Goal: Obtain resource: Obtain resource

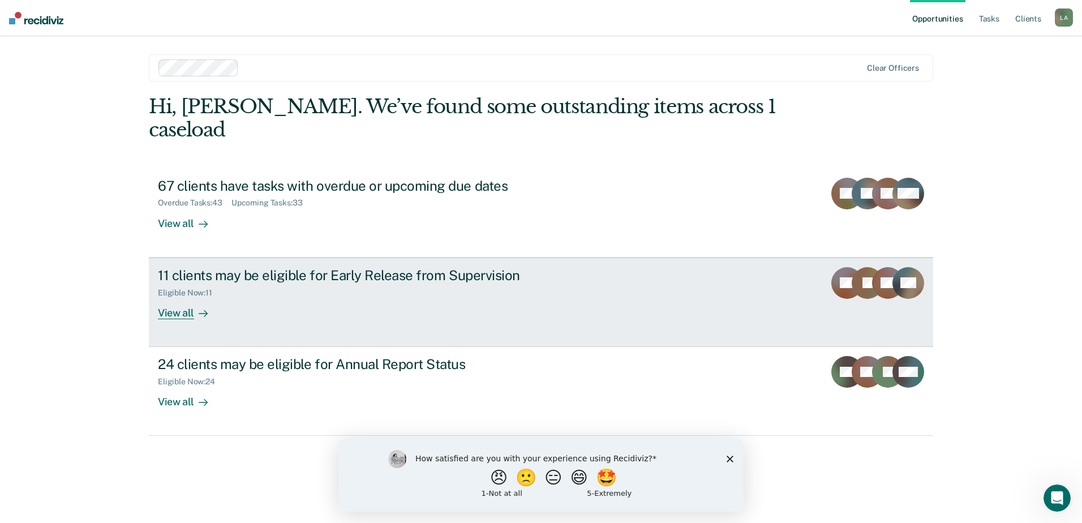
click at [183, 297] on div "View all" at bounding box center [189, 308] width 63 height 22
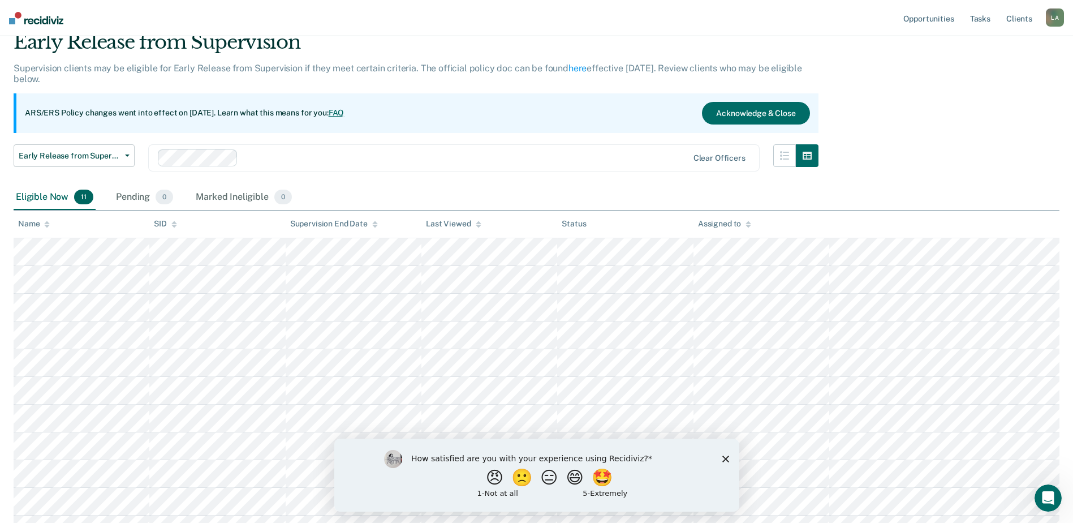
scroll to position [113, 0]
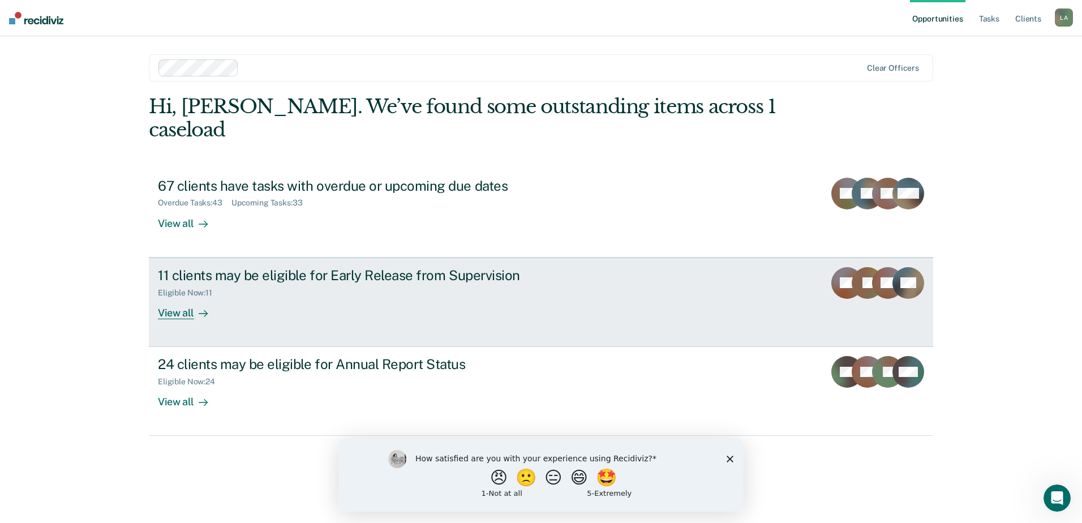
click at [178, 297] on div "View all" at bounding box center [189, 308] width 63 height 22
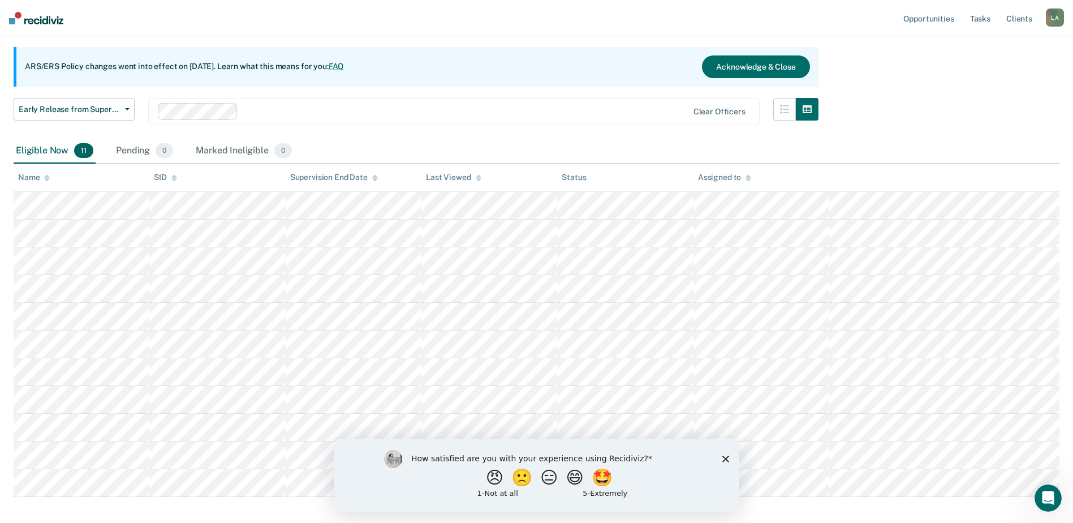
scroll to position [113, 0]
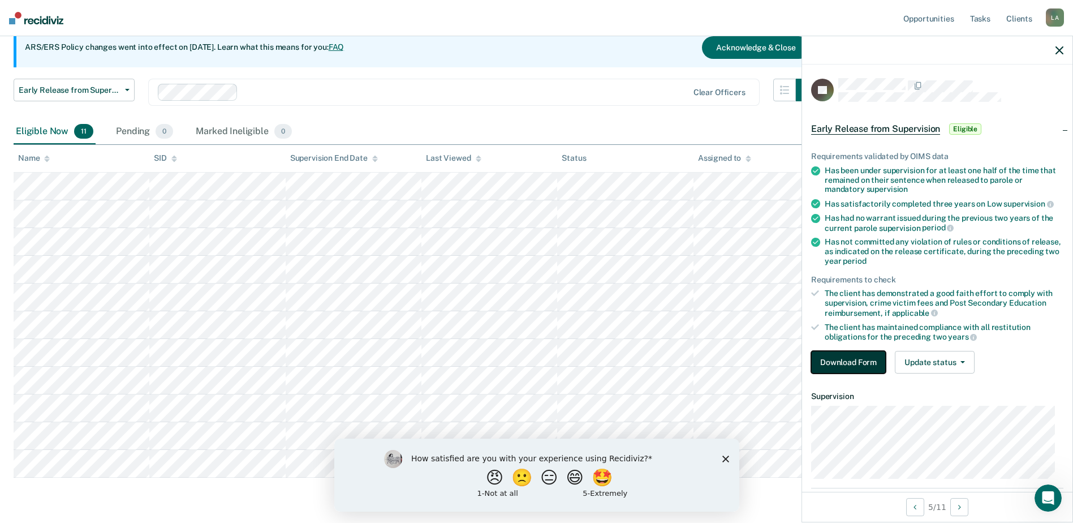
click at [846, 365] on button "Download Form" at bounding box center [848, 362] width 75 height 23
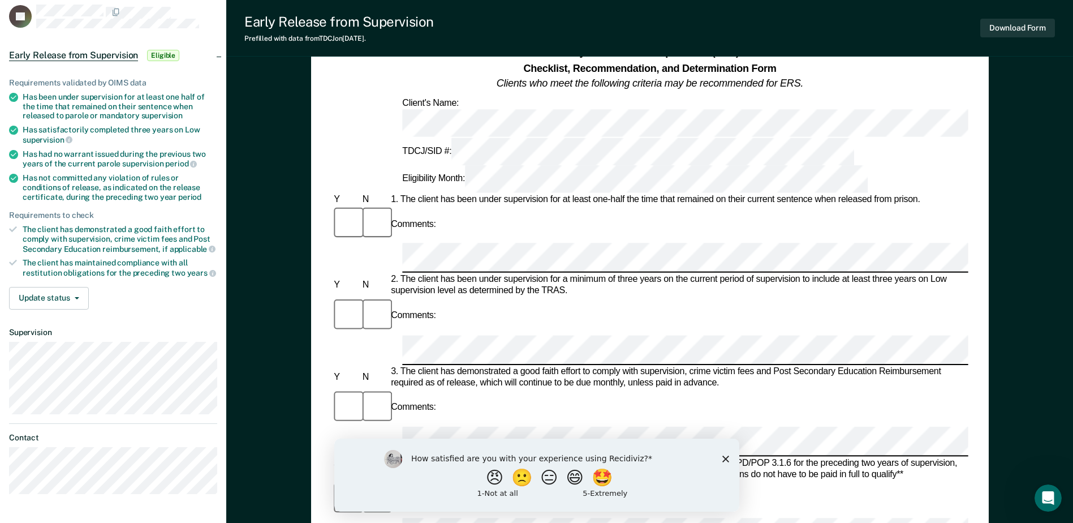
scroll to position [113, 0]
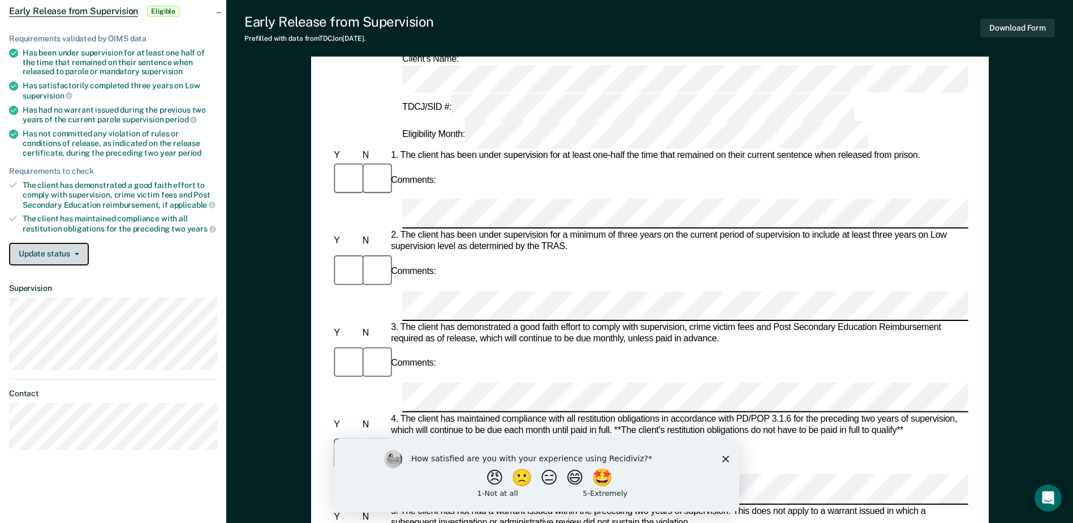
click at [60, 251] on button "Update status" at bounding box center [49, 254] width 80 height 23
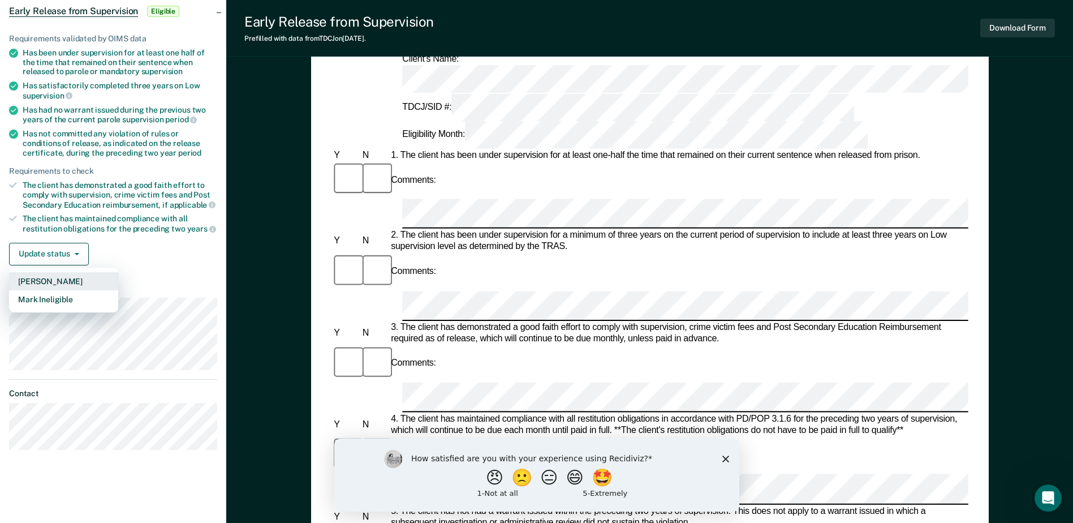
click at [50, 280] on button "[PERSON_NAME]" at bounding box center [63, 281] width 109 height 18
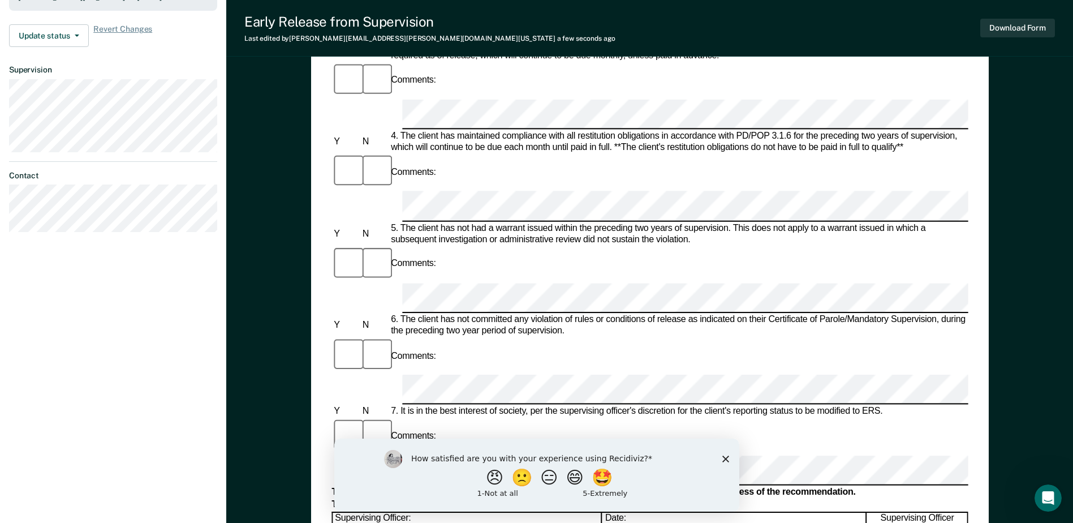
scroll to position [543, 0]
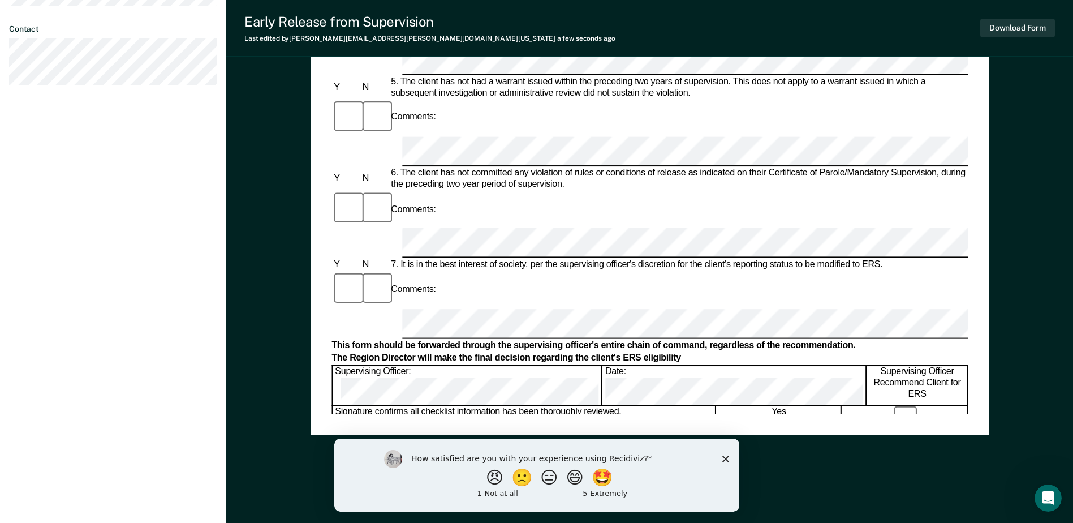
click at [580, 367] on form "Early Release from Supervision (ERS) Checklist, Recommendation, and Determinati…" at bounding box center [650, 241] width 636 height 1339
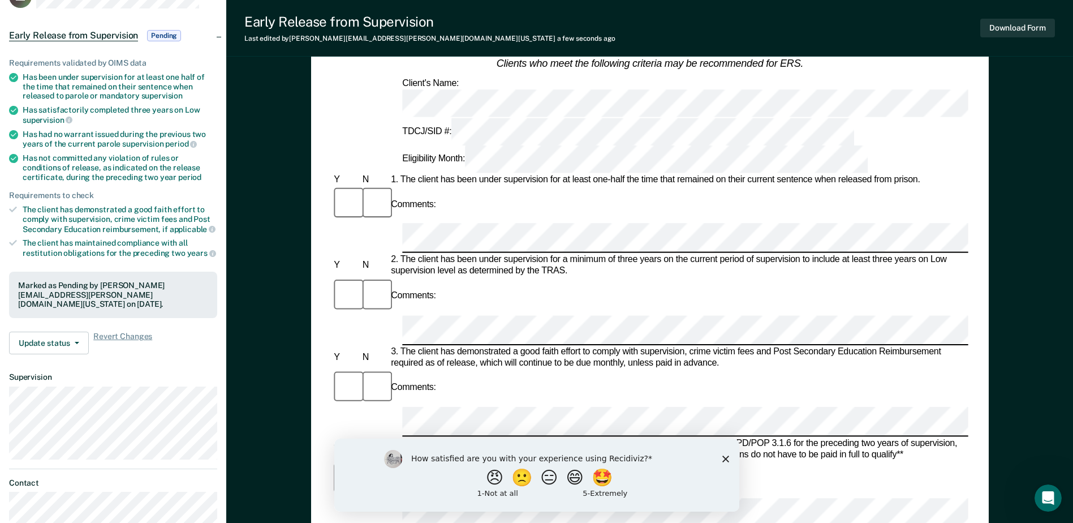
scroll to position [0, 0]
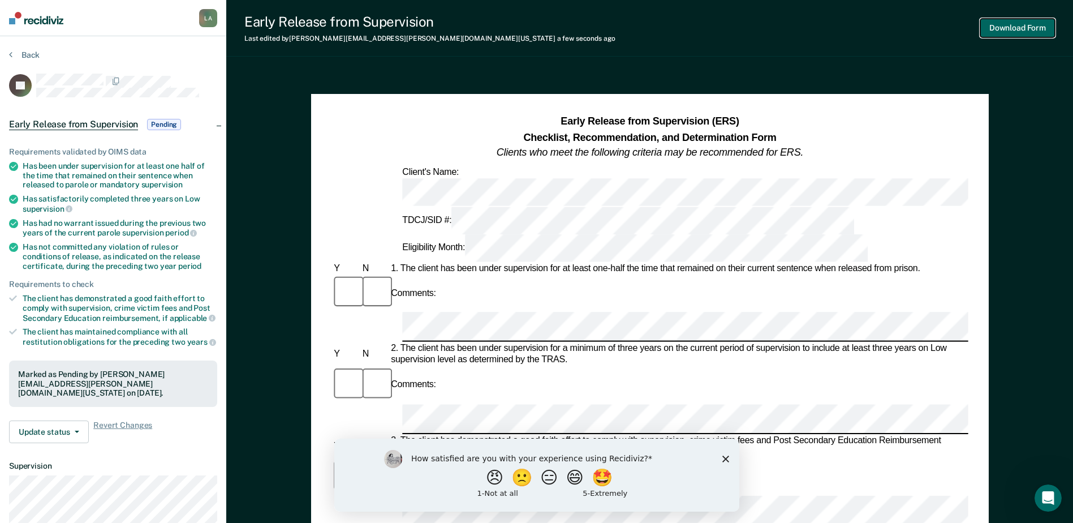
click at [1012, 25] on button "Download Form" at bounding box center [1017, 28] width 75 height 19
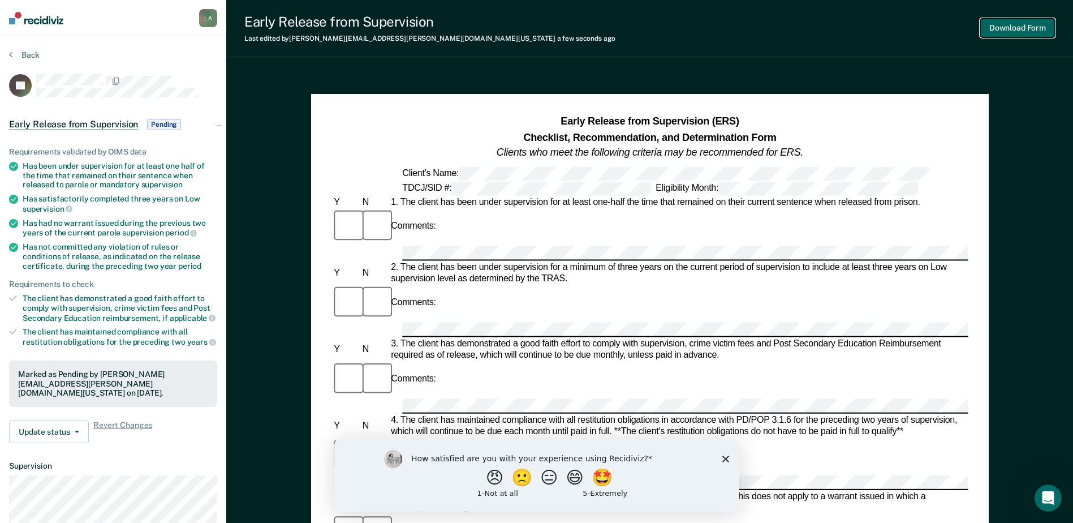
click at [1017, 25] on button "Download Form" at bounding box center [1017, 28] width 75 height 19
